Goal: Navigation & Orientation: Find specific page/section

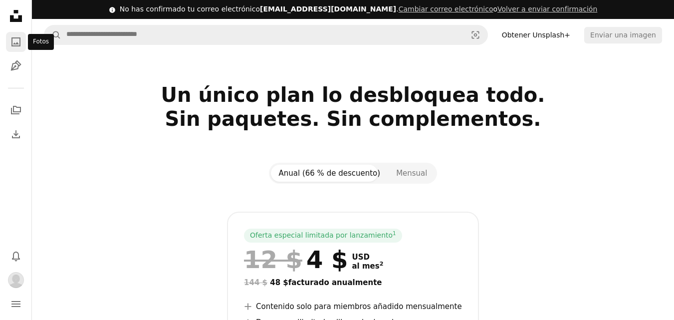
click at [12, 45] on icon "Fotos" at bounding box center [15, 41] width 9 height 9
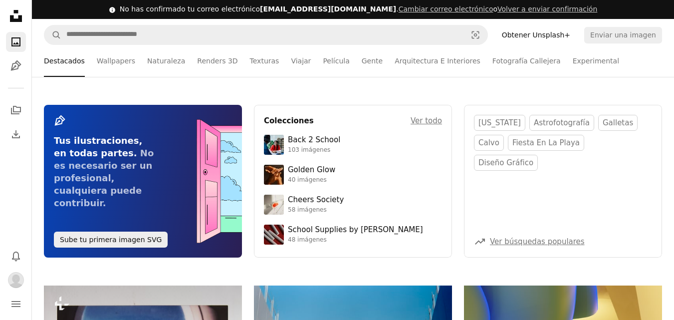
click at [14, 22] on icon "Unsplash logo Página de inicio de Unsplash" at bounding box center [16, 16] width 20 height 20
click at [15, 14] on icon "Unsplash logo Página de inicio de Unsplash" at bounding box center [16, 16] width 20 height 20
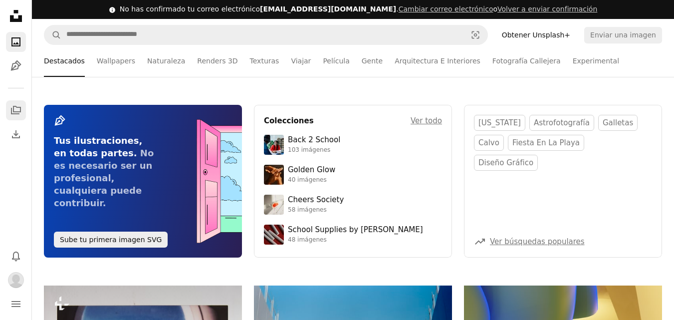
click at [12, 114] on icon "Colecciones" at bounding box center [16, 110] width 10 height 8
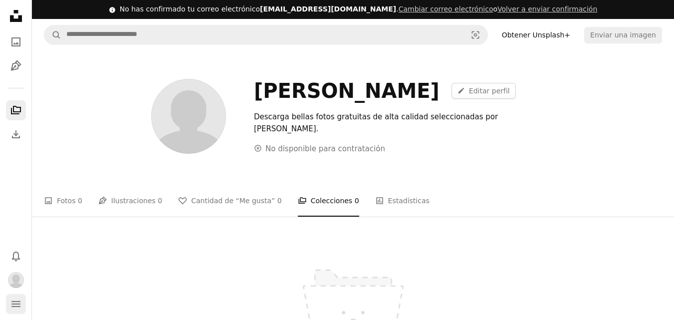
click at [18, 298] on icon "navigation menu" at bounding box center [16, 304] width 12 height 12
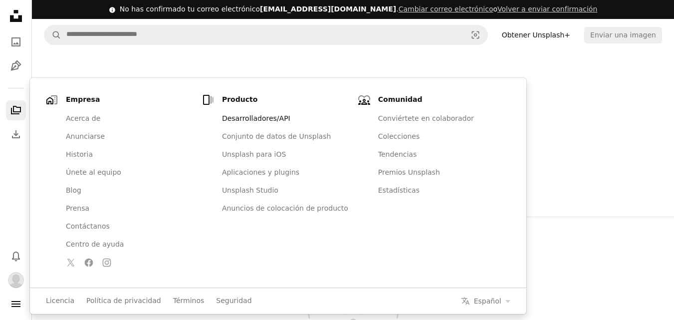
click at [254, 120] on link "Desarrolladores/API" at bounding box center [285, 119] width 138 height 18
click at [665, 94] on div "[PERSON_NAME] A pencil Editar perfil Descarga bellas fotos gratuitas de alta ca…" at bounding box center [353, 121] width 642 height 140
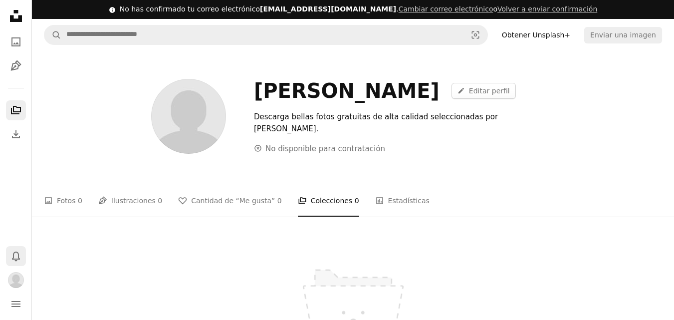
click at [7, 261] on button "Bell" at bounding box center [16, 256] width 20 height 20
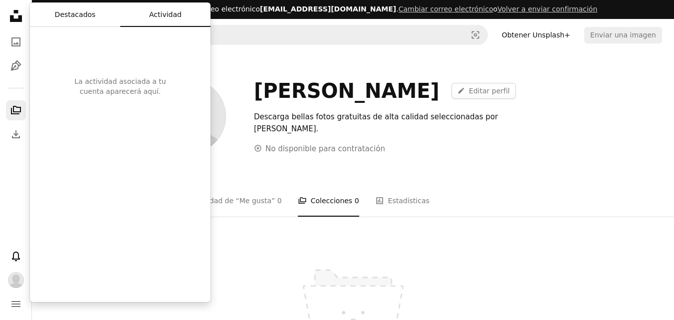
click at [67, 23] on button "Destacados" at bounding box center [75, 15] width 90 height 24
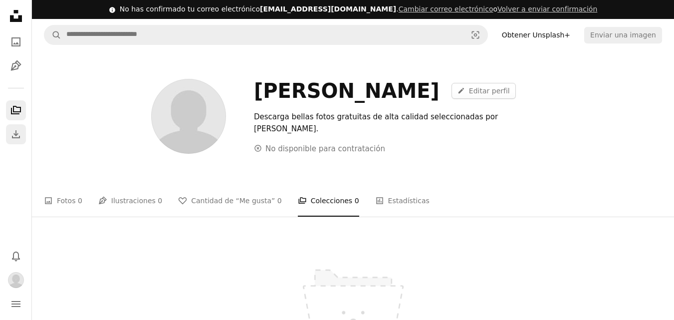
click at [7, 138] on link "Download" at bounding box center [16, 134] width 20 height 20
